Goal: Find specific page/section: Find specific page/section

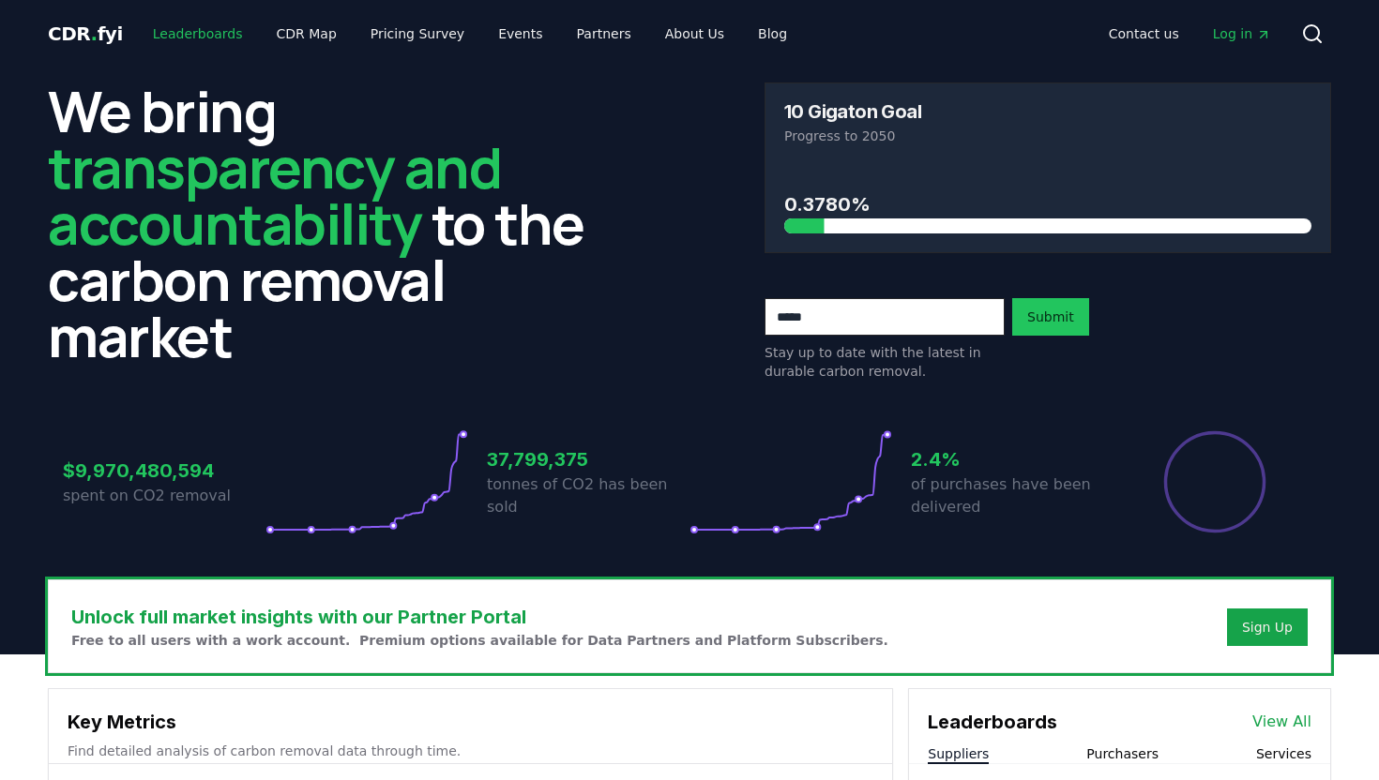
click at [183, 26] on link "Leaderboards" at bounding box center [198, 34] width 120 height 34
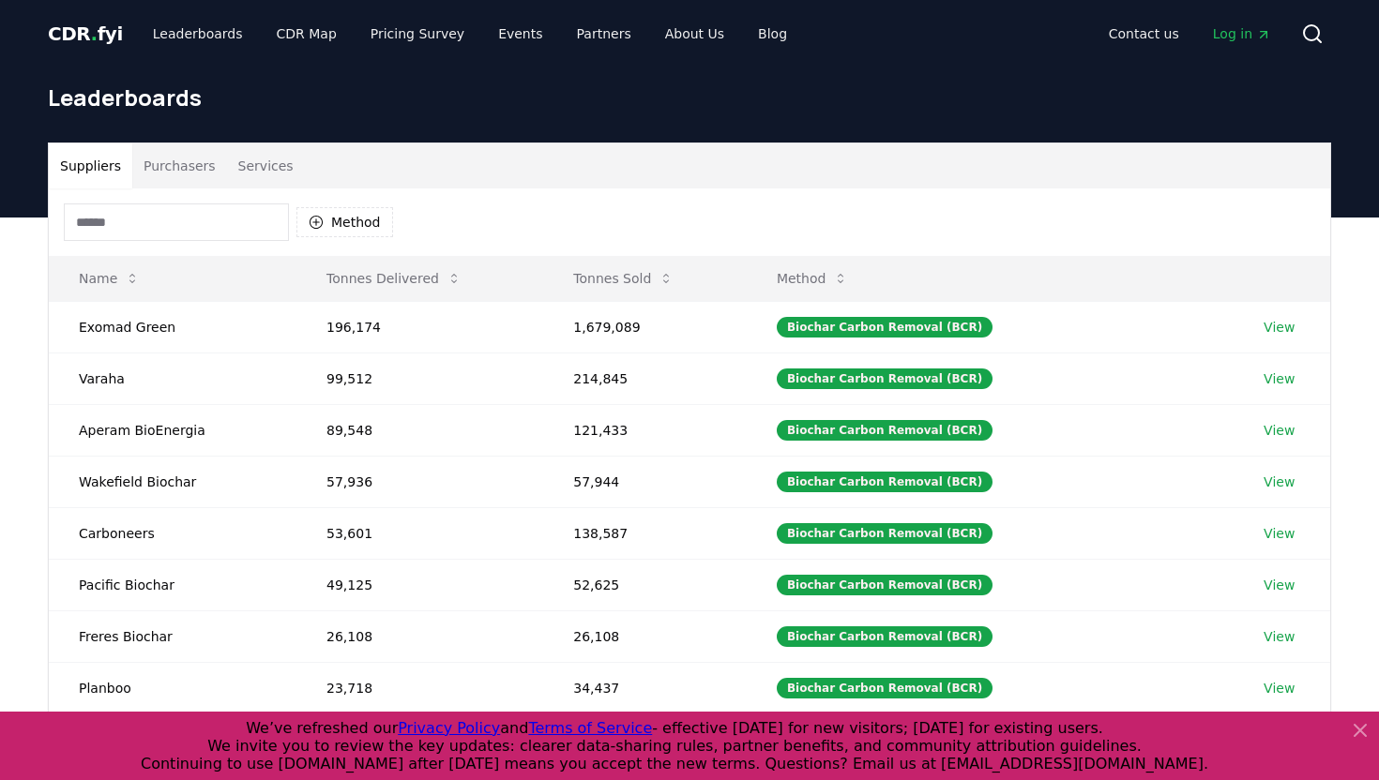
click at [195, 166] on button "Purchasers" at bounding box center [179, 165] width 95 height 45
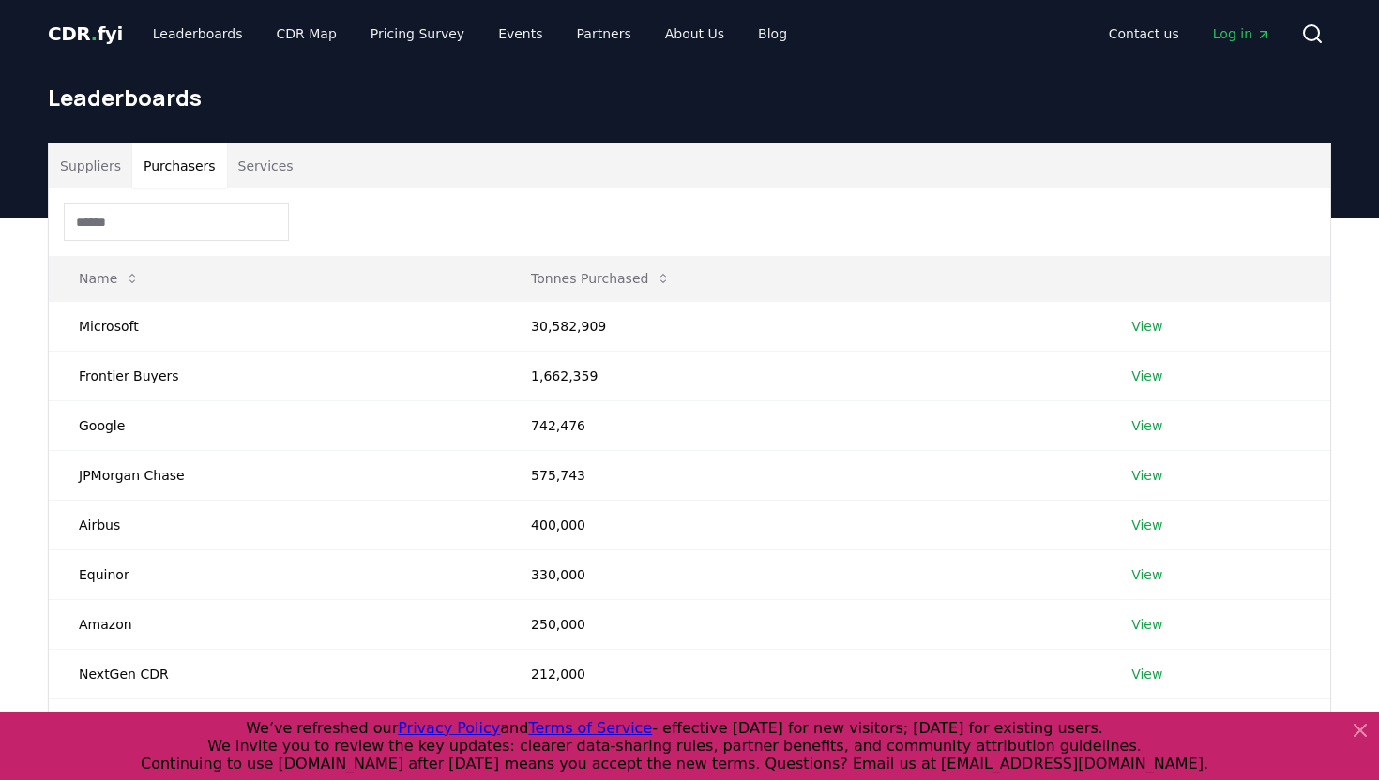
click at [139, 220] on input at bounding box center [176, 223] width 225 height 38
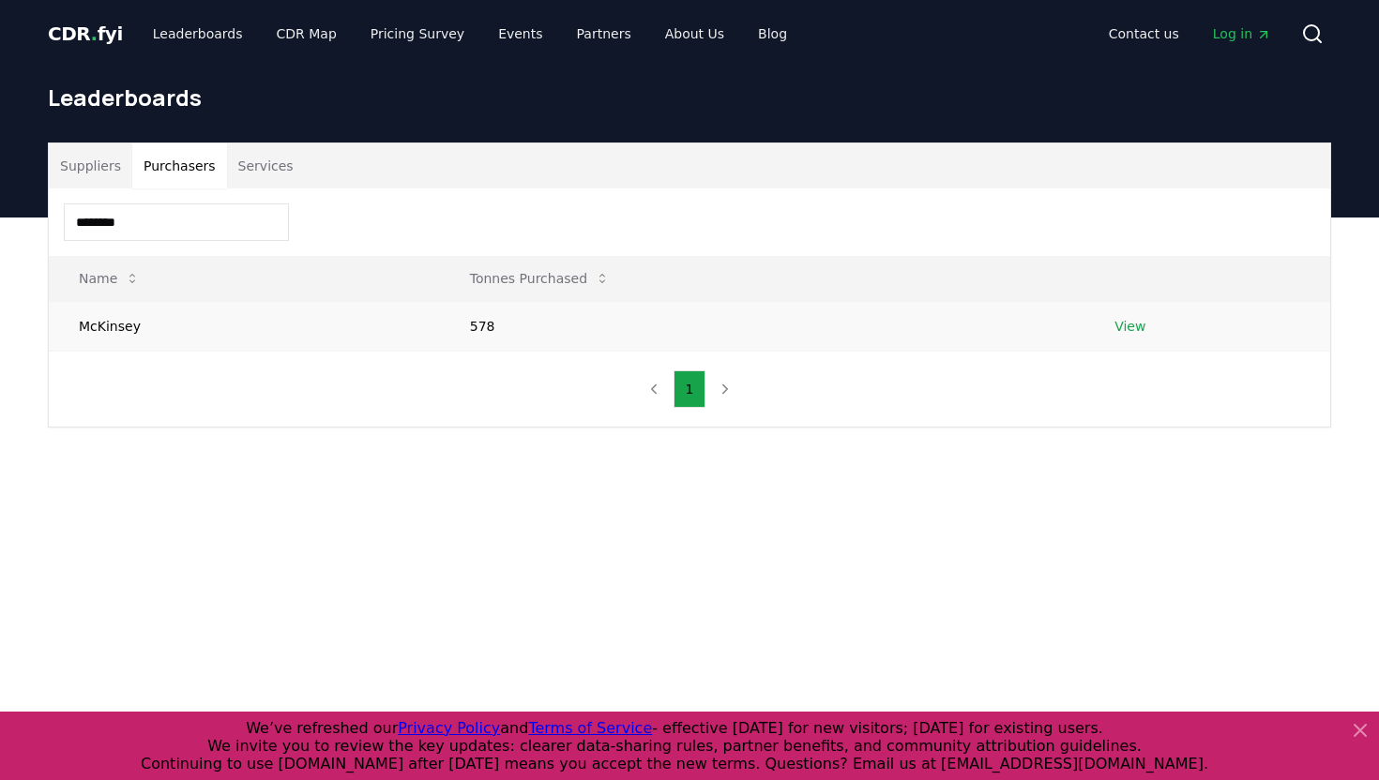
type input "********"
click at [1130, 322] on link "View" at bounding box center [1129, 326] width 31 height 19
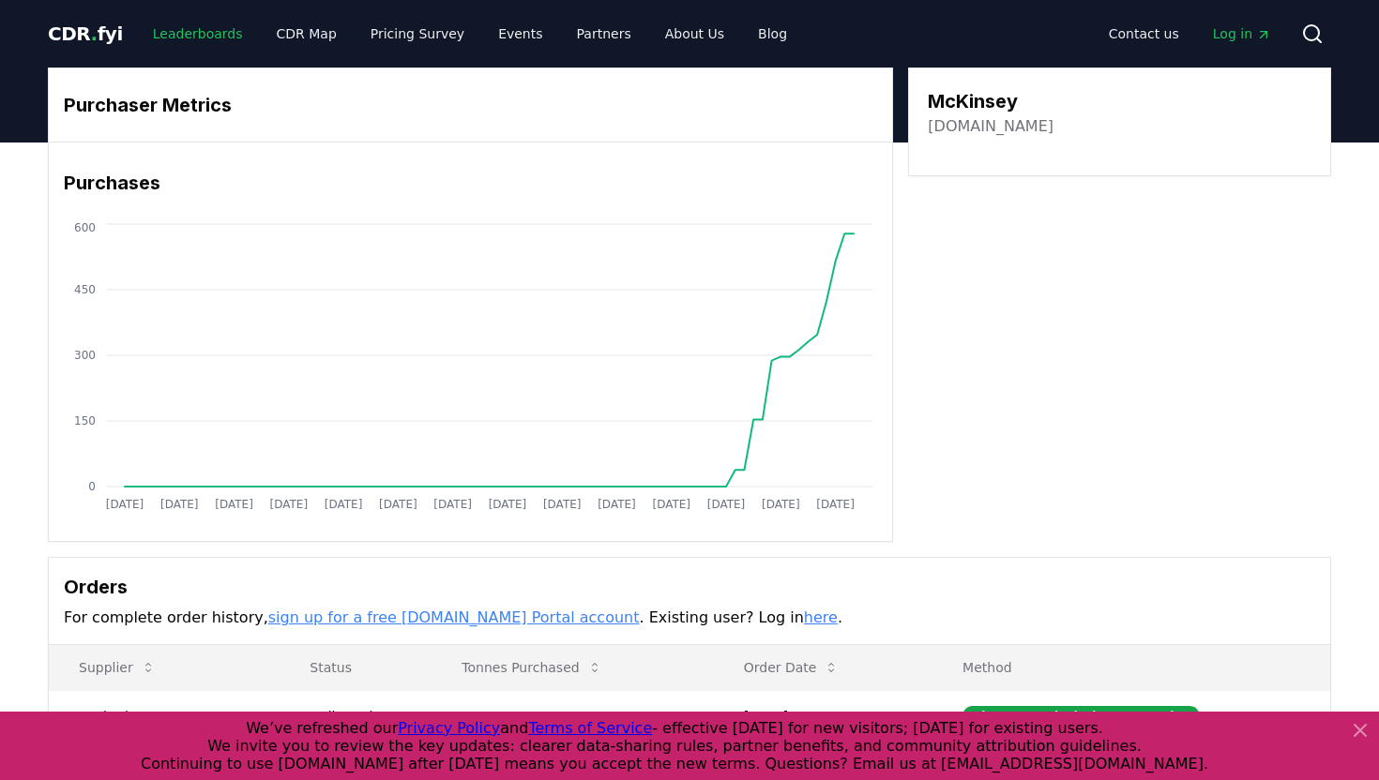
click at [206, 34] on link "Leaderboards" at bounding box center [198, 34] width 120 height 34
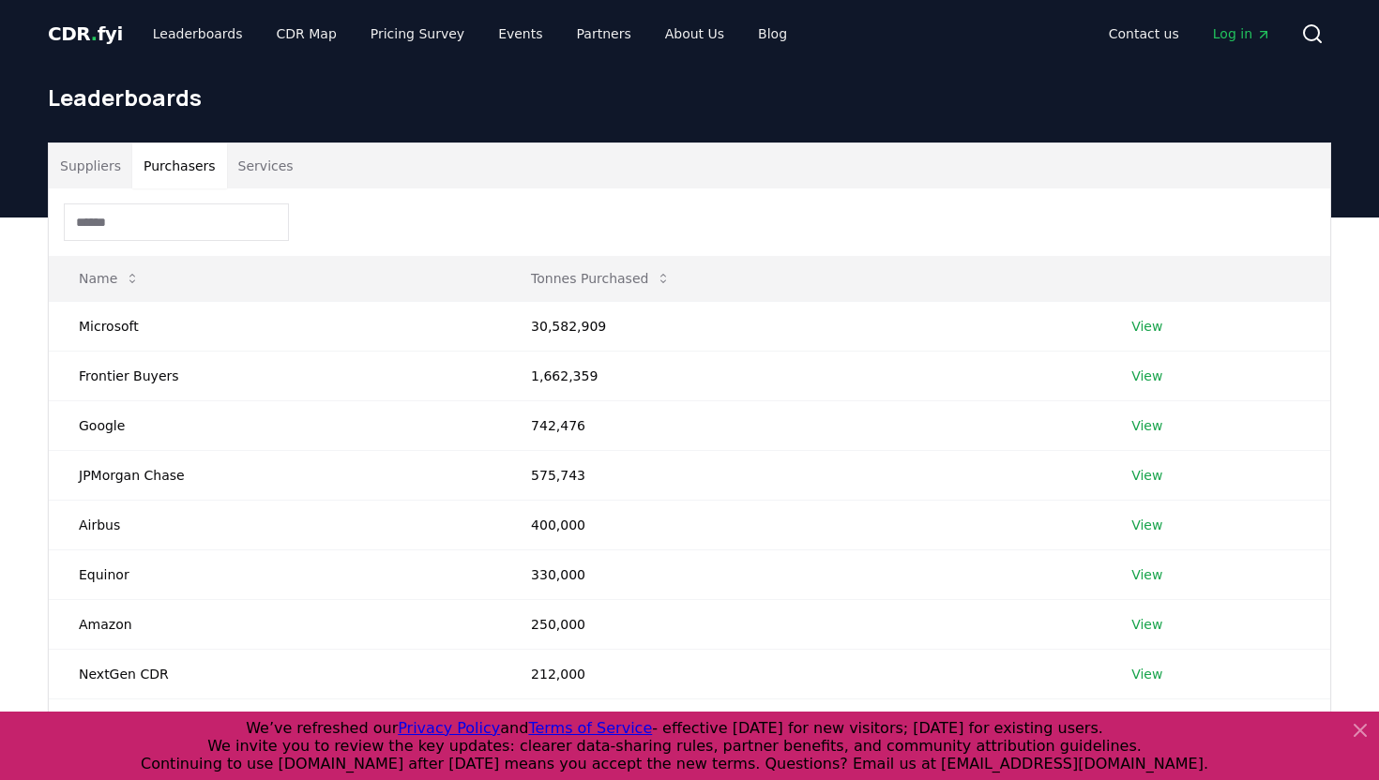
click at [205, 165] on button "Purchasers" at bounding box center [179, 165] width 95 height 45
click at [189, 219] on input at bounding box center [176, 223] width 225 height 38
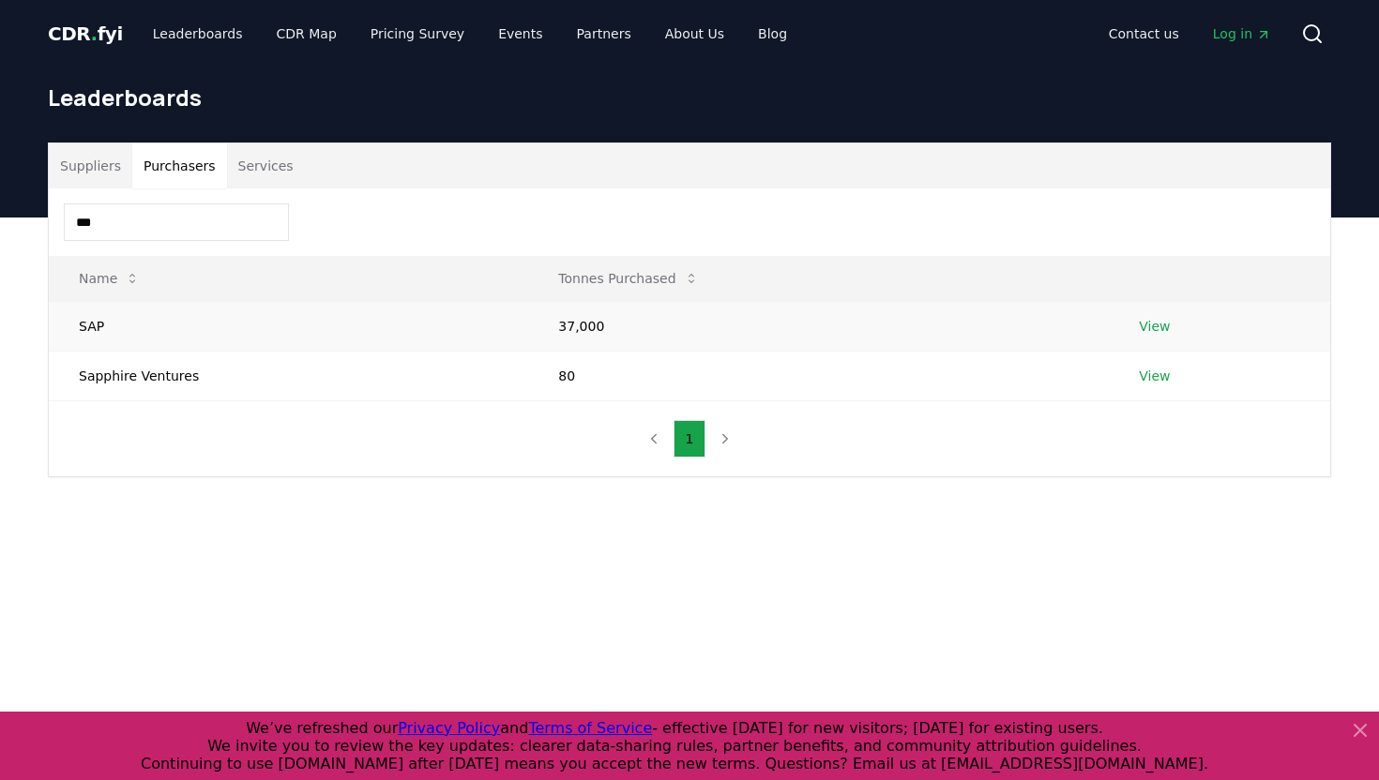
type input "***"
click at [1157, 325] on link "View" at bounding box center [1154, 326] width 31 height 19
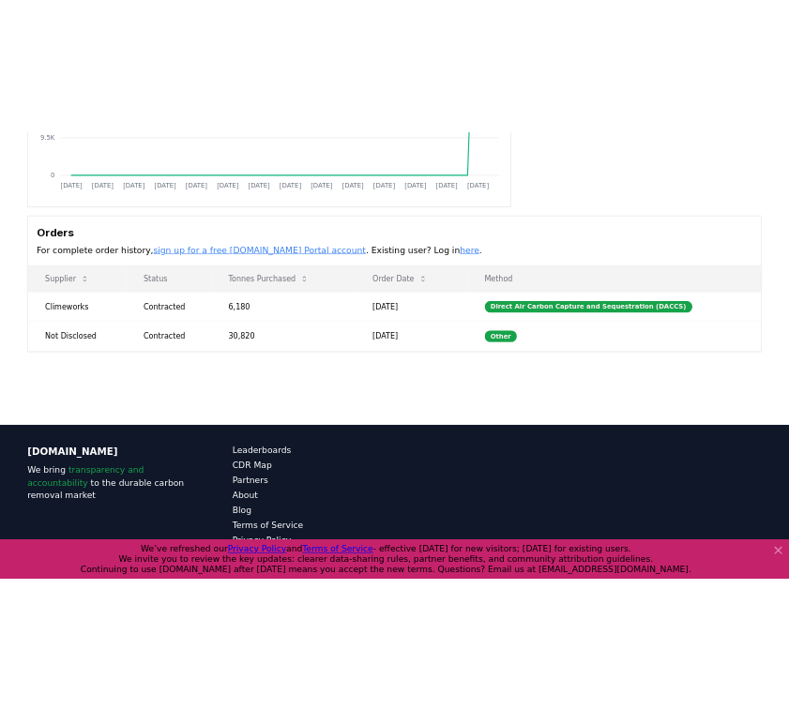
scroll to position [443, 0]
